Goal: Task Accomplishment & Management: Use online tool/utility

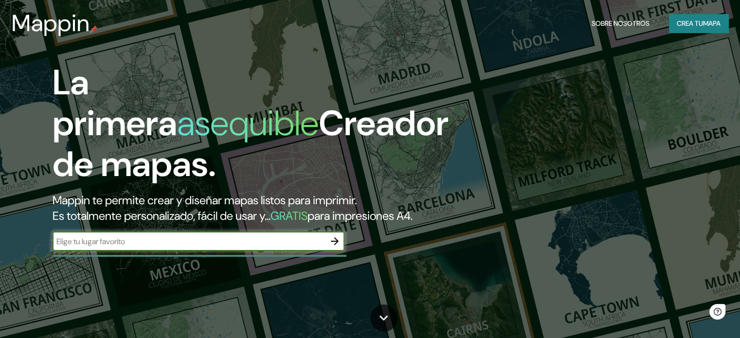
click at [224, 247] on input "text" at bounding box center [189, 241] width 273 height 11
type input "bogota"
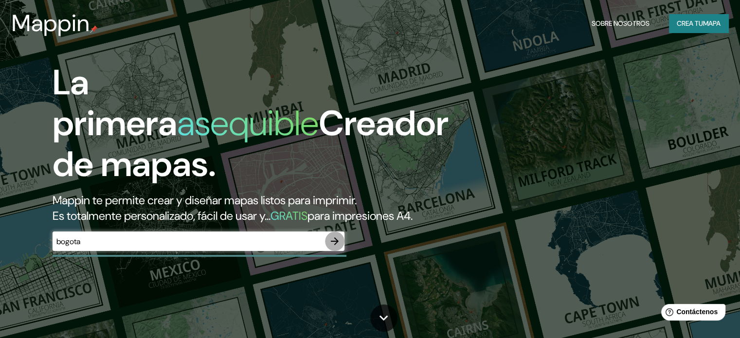
click at [339, 247] on icon "button" at bounding box center [335, 242] width 12 height 12
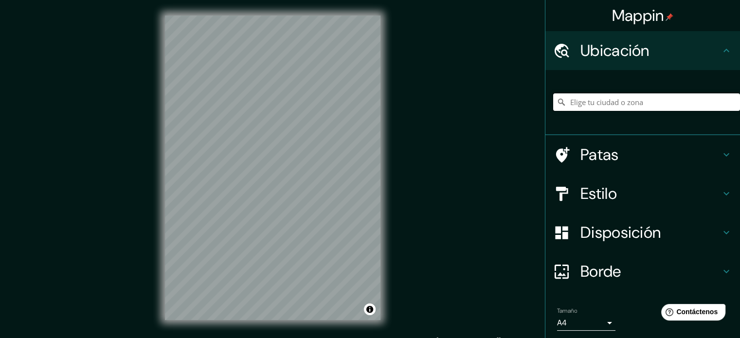
click at [578, 104] on input "Elige tu ciudad o zona" at bounding box center [646, 102] width 187 height 18
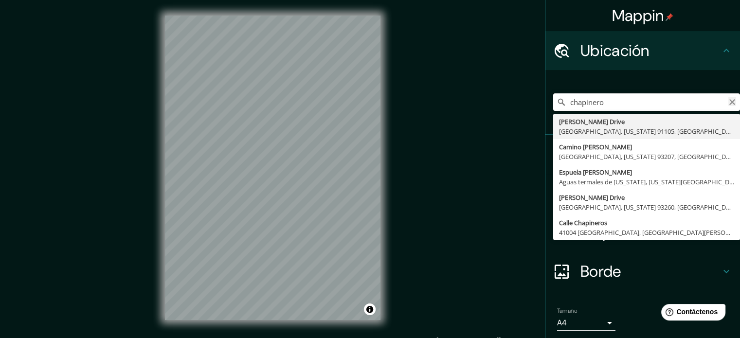
type input "chapinero"
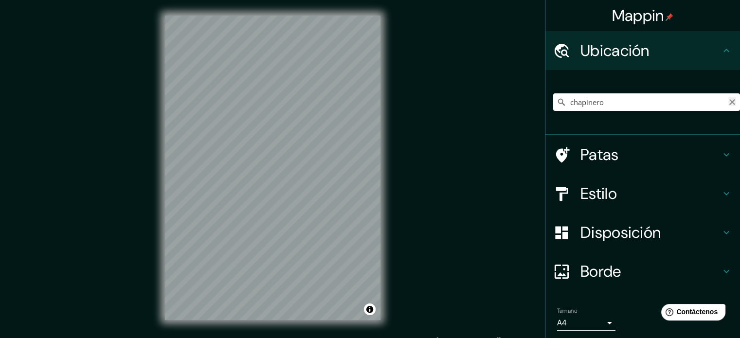
click at [729, 100] on icon "Claro" at bounding box center [733, 102] width 8 height 8
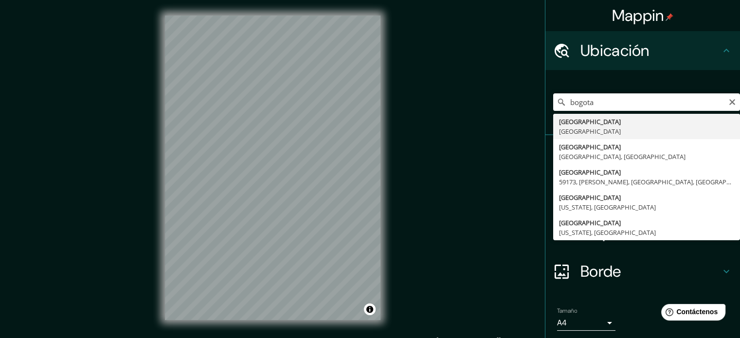
type input "[GEOGRAPHIC_DATA], [GEOGRAPHIC_DATA]"
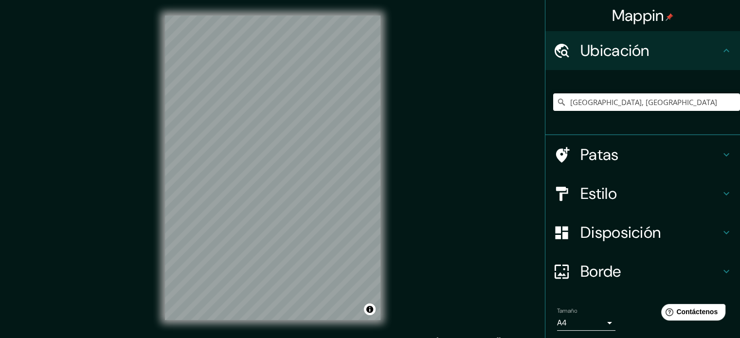
scroll to position [34, 0]
